Goal: Task Accomplishment & Management: Manage account settings

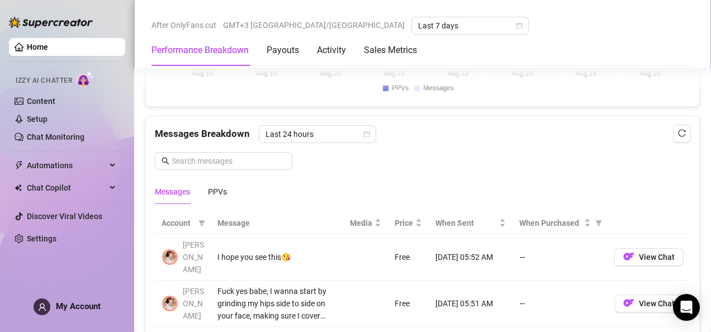
scroll to position [917, 0]
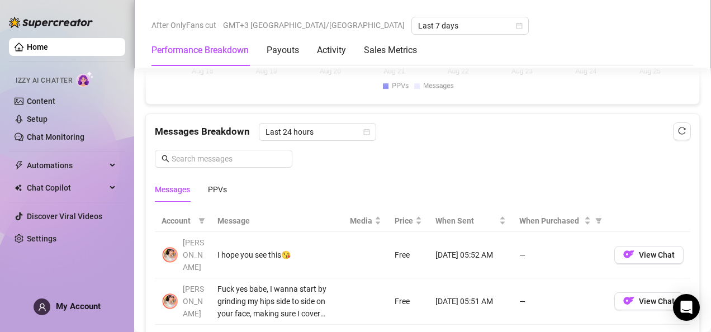
click at [60, 305] on span "My Account" at bounding box center [78, 306] width 45 height 10
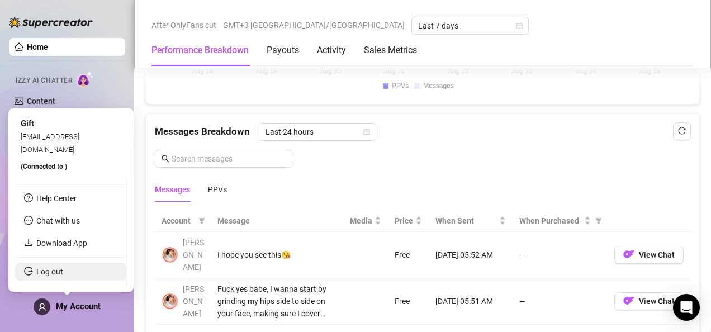
click at [50, 271] on link "Log out" at bounding box center [49, 271] width 27 height 9
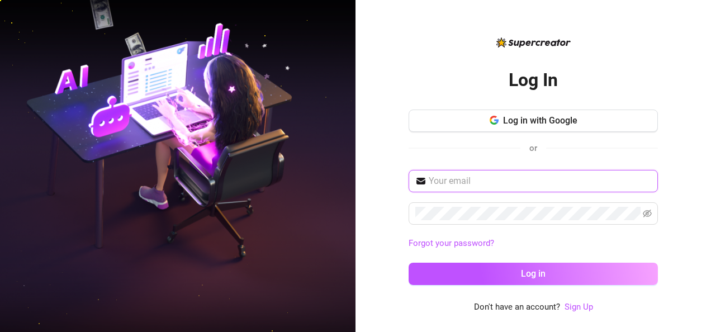
click at [577, 175] on input "text" at bounding box center [540, 180] width 222 height 13
type input "[EMAIL_ADDRESS][DOMAIN_NAME]"
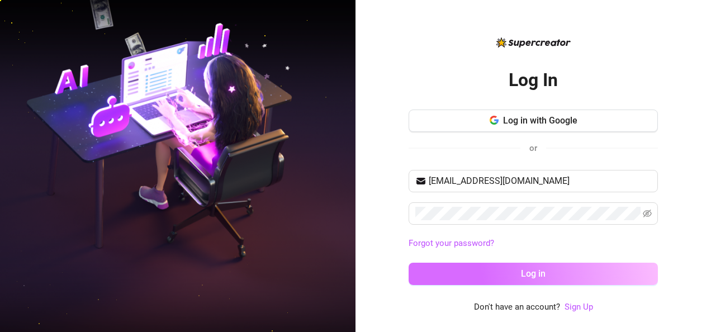
click at [605, 279] on button "Log in" at bounding box center [532, 274] width 249 height 22
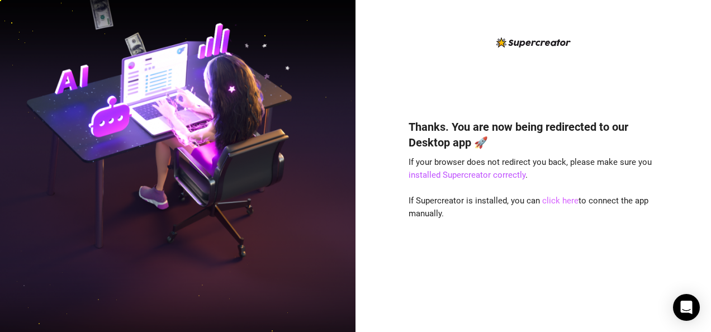
click at [558, 202] on link "click here" at bounding box center [560, 201] width 36 height 10
click at [560, 202] on link "click here" at bounding box center [560, 201] width 36 height 10
